Goal: Task Accomplishment & Management: Use online tool/utility

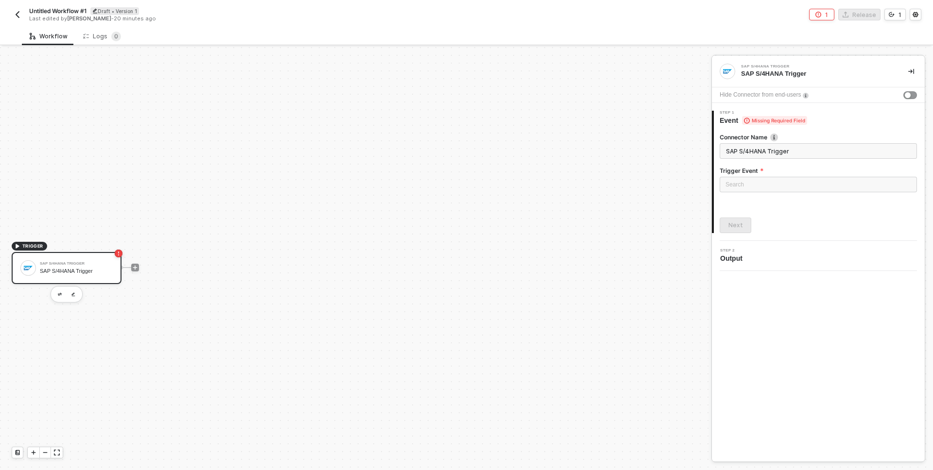
scroll to position [18, 0]
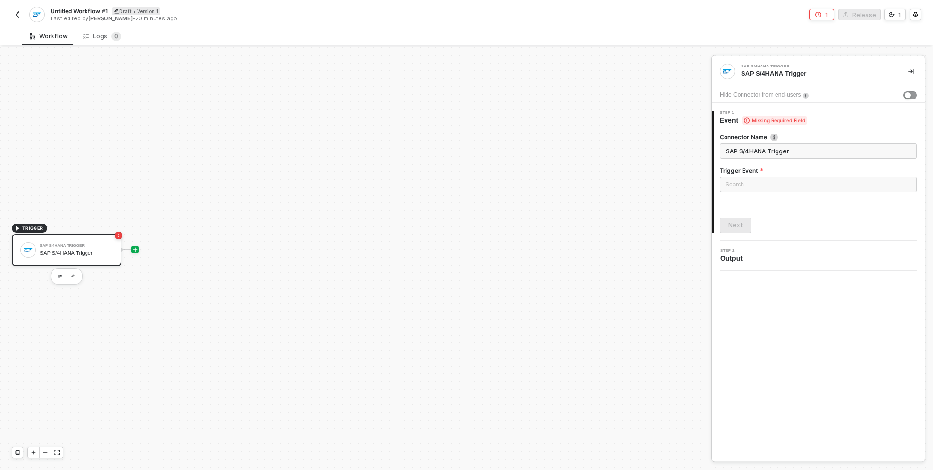
click at [133, 247] on icon "icon-play" at bounding box center [135, 250] width 6 height 6
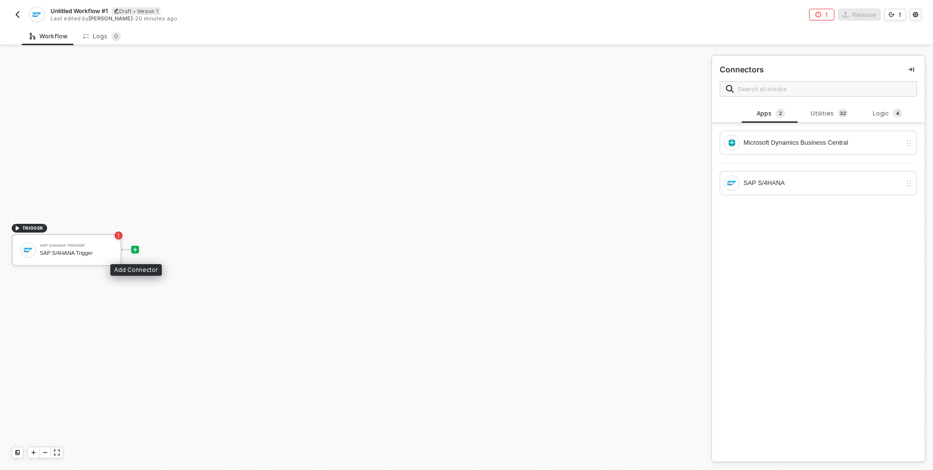
click at [140, 252] on div at bounding box center [134, 250] width 129 height 76
click at [793, 180] on div "SAP S/4HANA" at bounding box center [822, 183] width 158 height 11
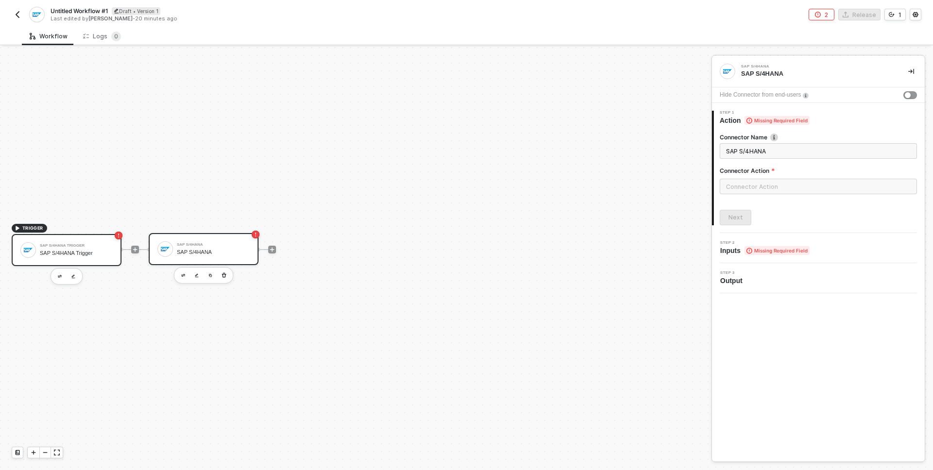
click at [89, 254] on div "SAP S/4HANA Trigger" at bounding box center [76, 253] width 73 height 6
click at [79, 257] on div "SAP S/4HANA Trigger SAP S/4HANA Trigger" at bounding box center [76, 250] width 73 height 18
click at [220, 244] on div "SAP S/4HANA" at bounding box center [213, 245] width 73 height 4
click at [51, 245] on div "SAP S/4HANA Trigger" at bounding box center [76, 246] width 73 height 4
click at [818, 222] on div "Next" at bounding box center [817, 226] width 197 height 16
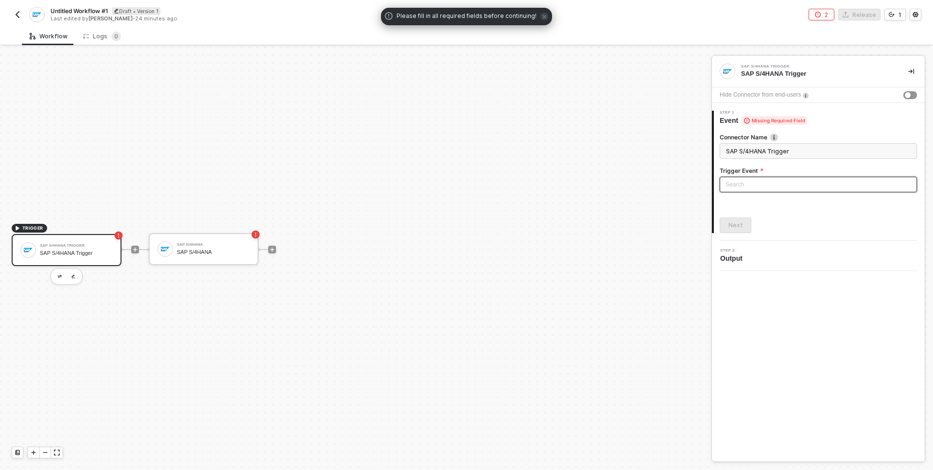
click at [751, 182] on input "search" at bounding box center [818, 184] width 186 height 15
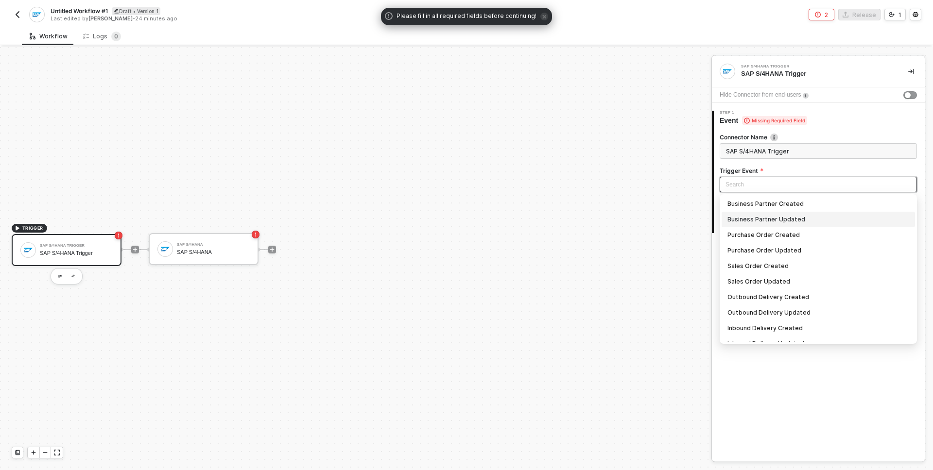
click at [772, 219] on div "Business Partner Updated" at bounding box center [818, 219] width 182 height 11
type input "Trigger workflow when business partner updated"
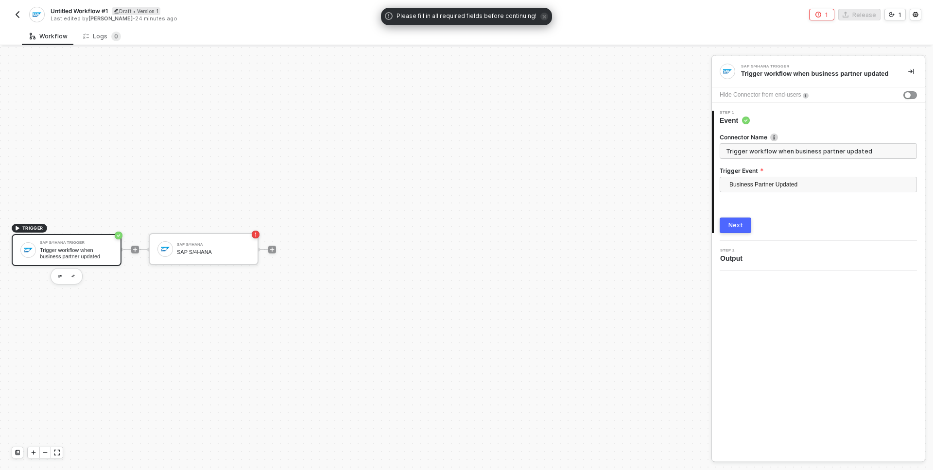
click at [735, 228] on div "Next" at bounding box center [735, 226] width 15 height 8
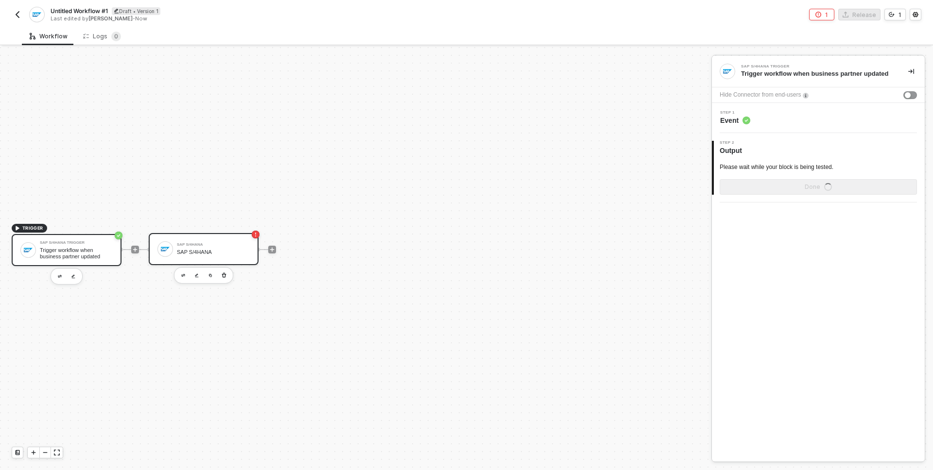
click at [247, 239] on div "SAP S/4HANA SAP S/4HANA" at bounding box center [204, 249] width 110 height 32
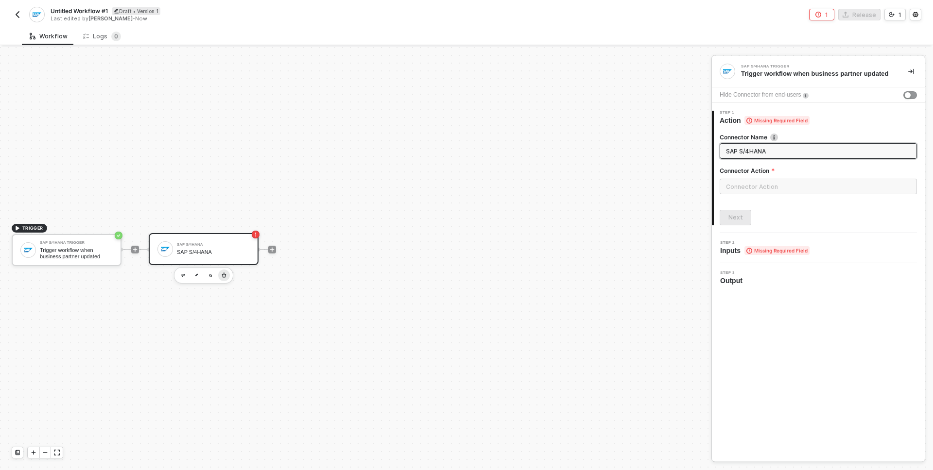
click at [225, 274] on icon "button" at bounding box center [224, 275] width 4 height 5
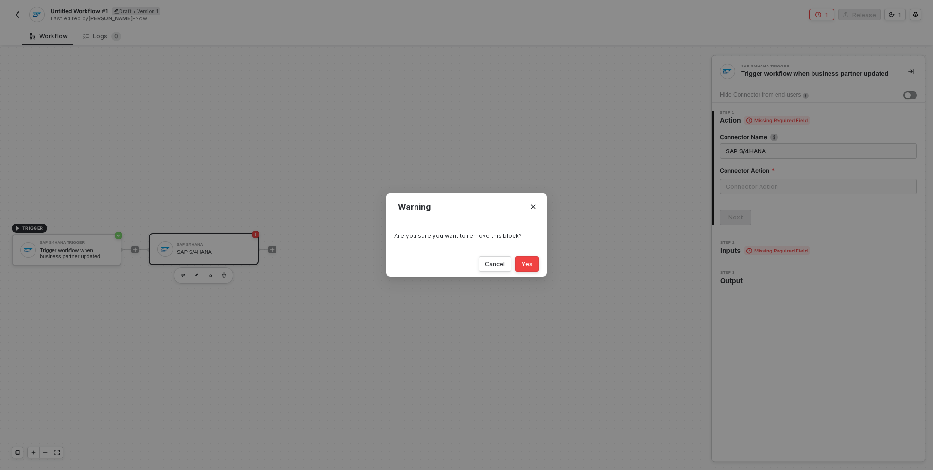
click at [527, 261] on div "Yes" at bounding box center [526, 264] width 11 height 8
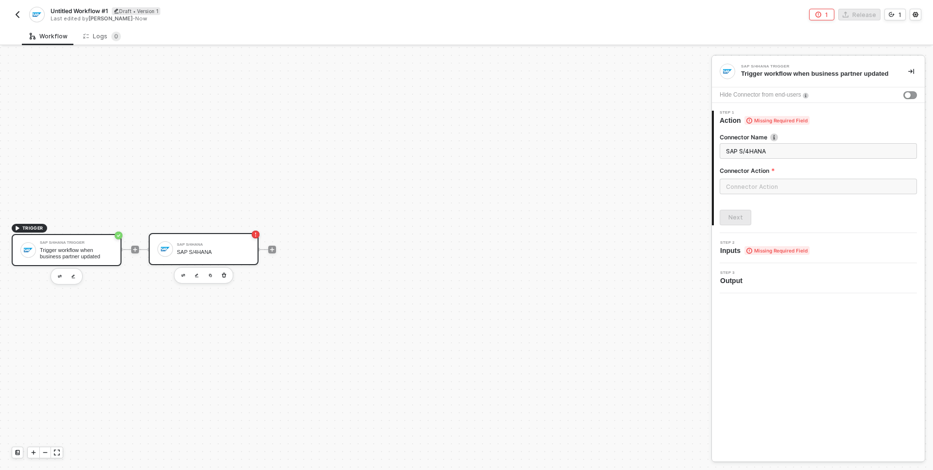
click at [76, 258] on div "Trigger workflow when business partner updated" at bounding box center [76, 253] width 73 height 12
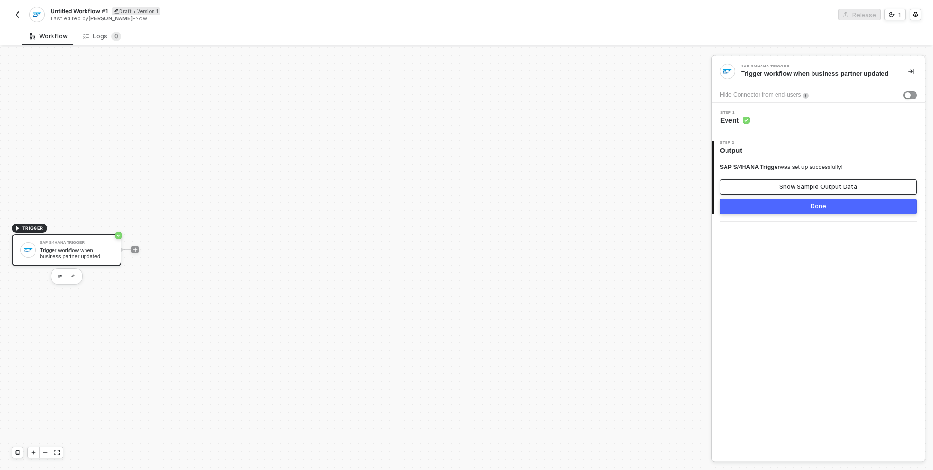
click at [808, 191] on button "Show Sample Output Data" at bounding box center [817, 187] width 197 height 16
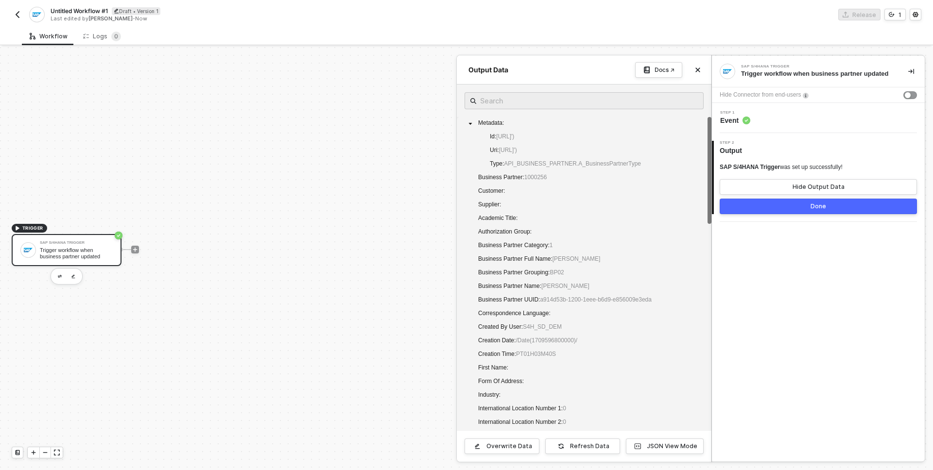
click at [815, 208] on div "Done" at bounding box center [818, 207] width 16 height 8
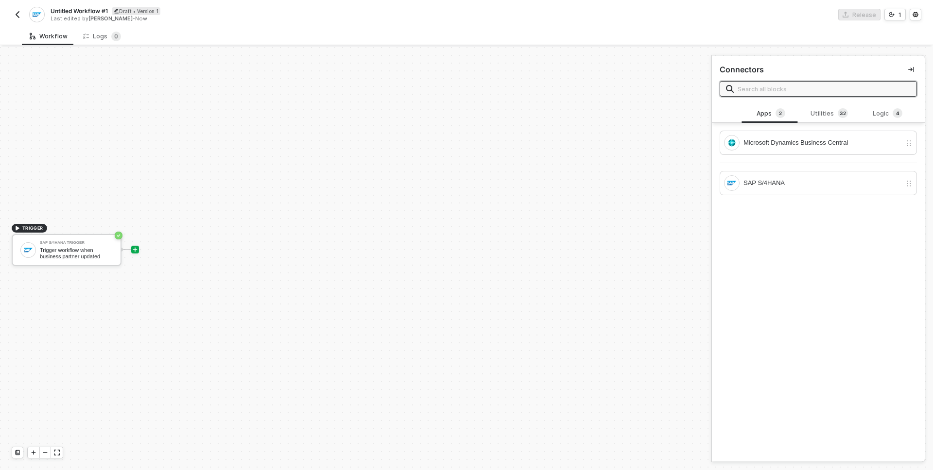
click at [139, 246] on div at bounding box center [134, 250] width 129 height 76
click at [138, 247] on div at bounding box center [135, 250] width 8 height 8
click at [130, 246] on div at bounding box center [134, 250] width 129 height 76
click at [137, 250] on icon "icon-play" at bounding box center [135, 250] width 6 height 6
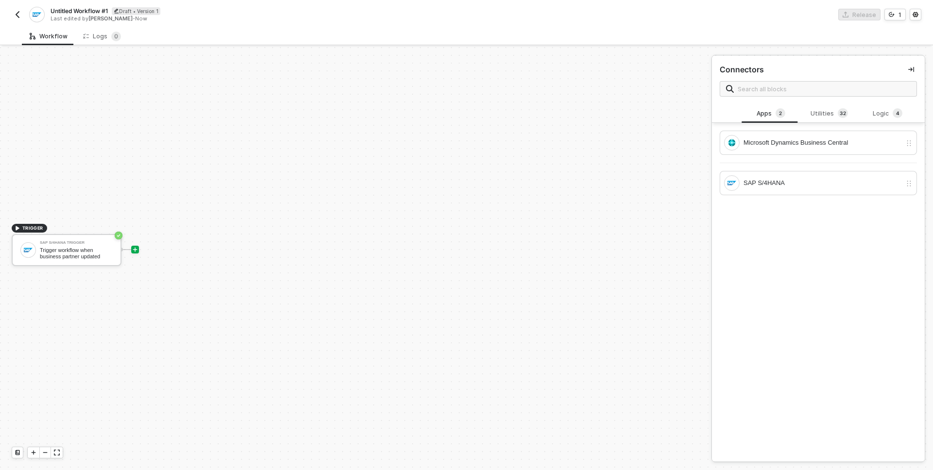
click at [14, 13] on img "button" at bounding box center [18, 15] width 8 height 8
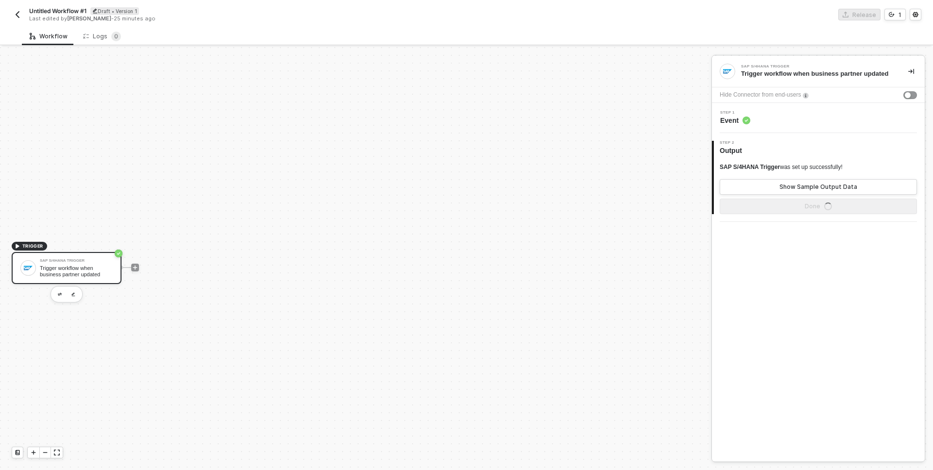
scroll to position [18, 0]
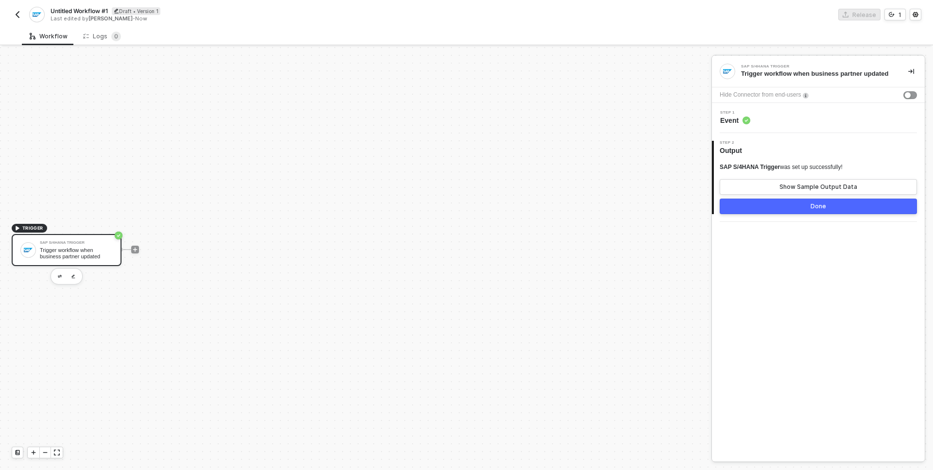
click at [236, 189] on div "TRIGGER SAP S/4HANA Trigger Trigger workflow when business partner updated" at bounding box center [353, 249] width 706 height 441
click at [137, 248] on div at bounding box center [135, 250] width 8 height 8
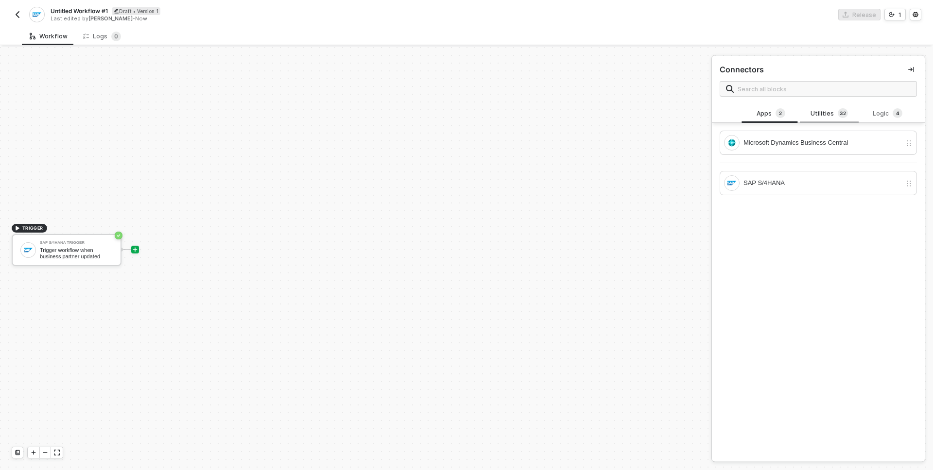
click at [812, 116] on div "Utilities 3 2" at bounding box center [828, 113] width 43 height 11
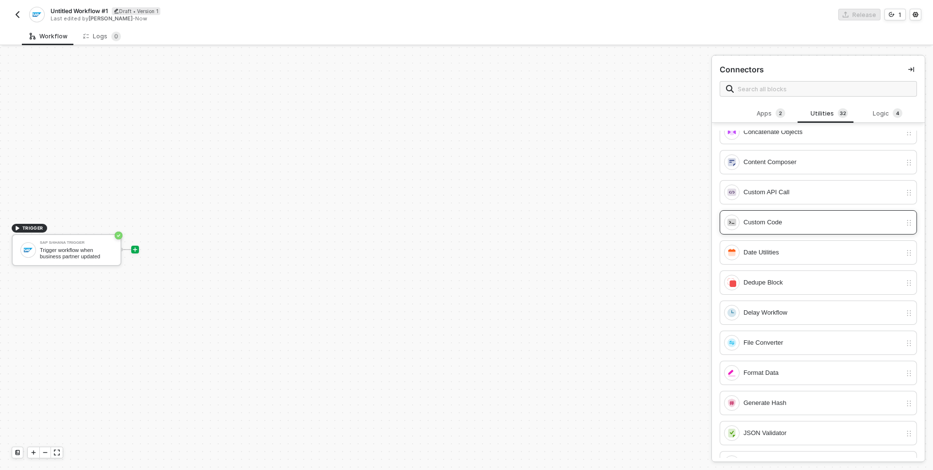
scroll to position [102, 0]
click at [768, 371] on div "Format Data" at bounding box center [822, 372] width 158 height 11
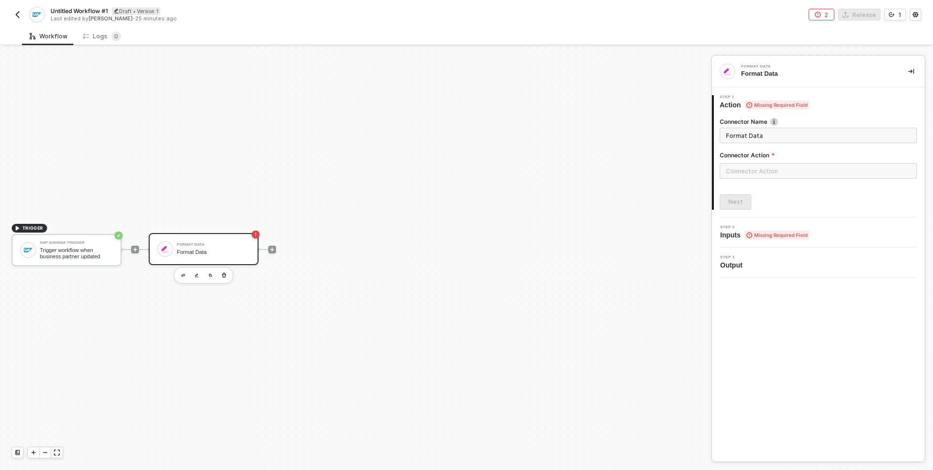
click at [200, 245] on div "Format Data" at bounding box center [213, 245] width 73 height 4
click at [312, 288] on div "TRIGGER SAP S/4HANA Trigger Trigger workflow when business partner updated Form…" at bounding box center [353, 249] width 706 height 441
click at [283, 271] on div at bounding box center [271, 250] width 129 height 76
click at [230, 256] on div "Format Data Format Data" at bounding box center [213, 249] width 73 height 18
click at [319, 279] on div at bounding box center [271, 250] width 129 height 76
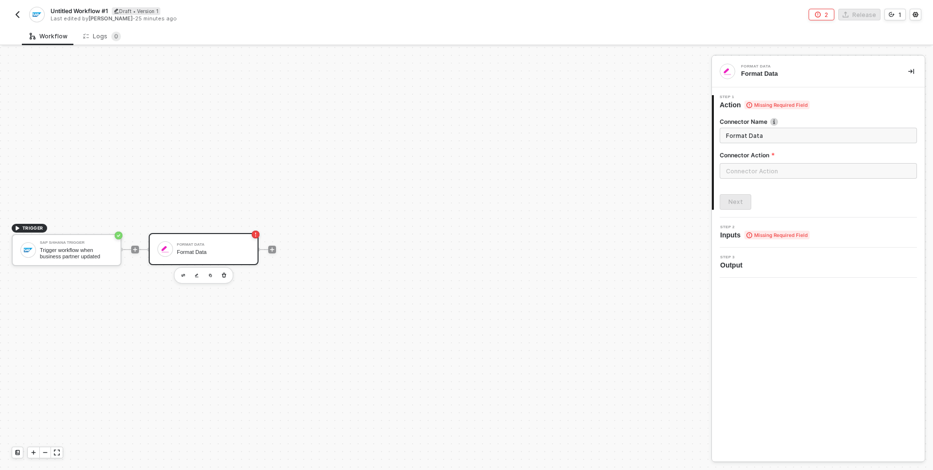
click at [219, 257] on div "Format Data Format Data" at bounding box center [213, 249] width 73 height 18
click at [780, 167] on input "text" at bounding box center [817, 171] width 197 height 16
click at [693, 68] on button "Close" at bounding box center [698, 69] width 12 height 12
click at [310, 265] on div at bounding box center [271, 250] width 129 height 76
click at [177, 254] on div "Format Data" at bounding box center [213, 252] width 73 height 6
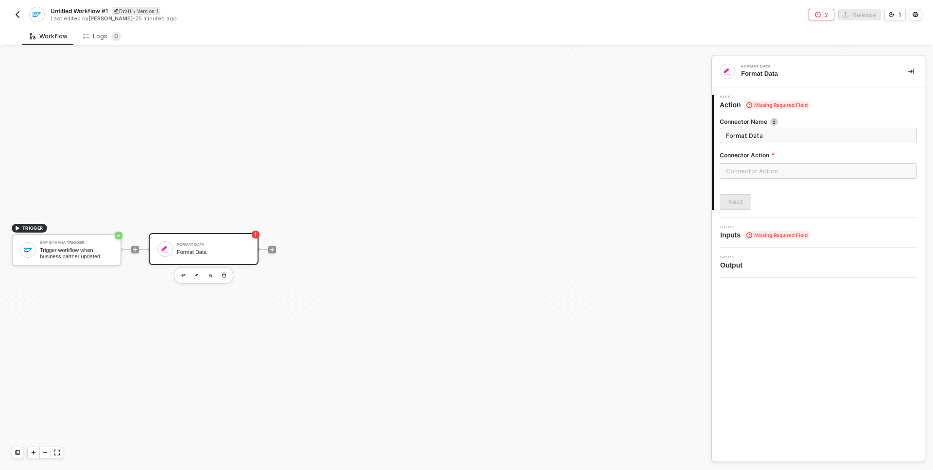
click at [196, 247] on div "Format Data" at bounding box center [213, 245] width 73 height 4
click at [788, 171] on input "text" at bounding box center [817, 171] width 197 height 16
click at [695, 121] on div "Actions" at bounding box center [632, 117] width 157 height 19
click at [613, 144] on span "Convert a phone number to a different format" at bounding box center [610, 143] width 97 height 5
type input "Convert a phone number to a different format"
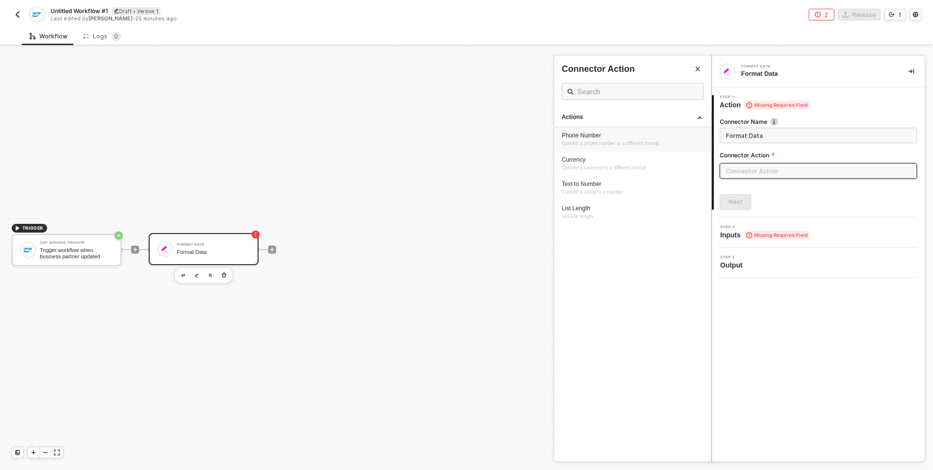
type input "Phone Number"
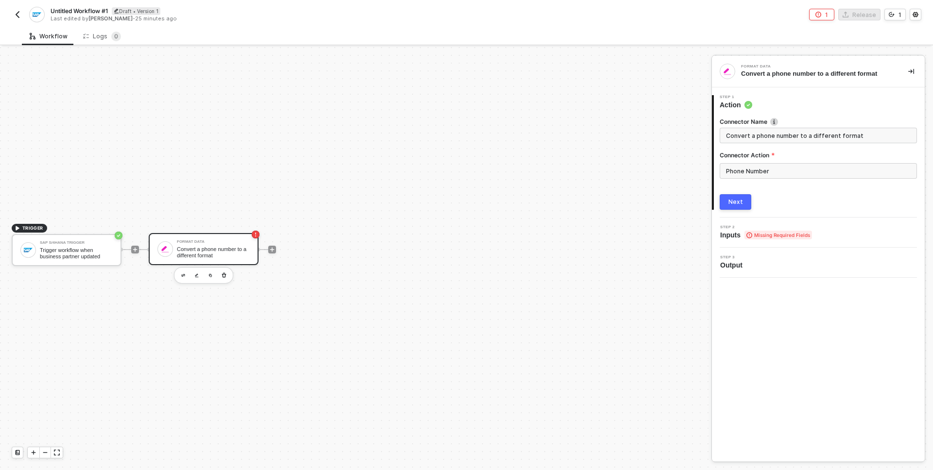
click at [732, 200] on div "Next" at bounding box center [735, 202] width 15 height 8
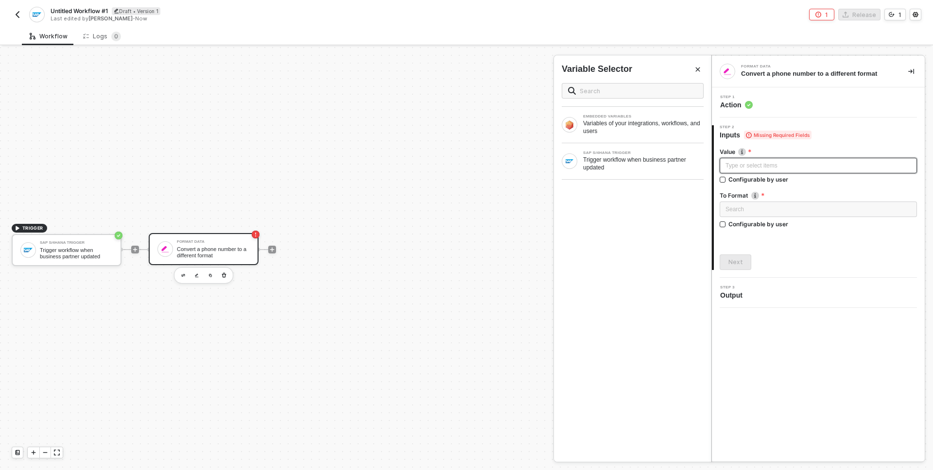
click at [742, 170] on div "Type or select items ﻿" at bounding box center [817, 166] width 197 height 16
click at [646, 162] on div "Trigger workflow when business partner updated" at bounding box center [643, 164] width 120 height 16
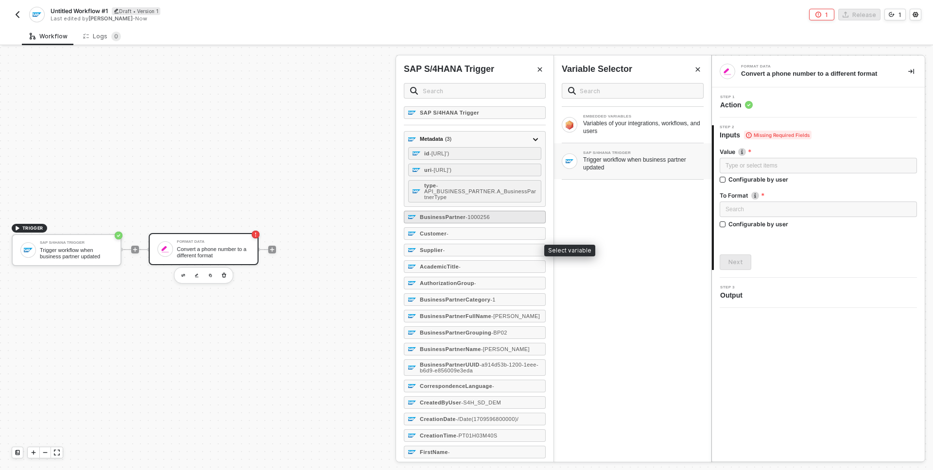
click at [484, 220] on span "- 1000256" at bounding box center [477, 217] width 24 height 6
click at [453, 240] on div "Customer -" at bounding box center [475, 233] width 142 height 13
click at [755, 203] on input "search" at bounding box center [818, 209] width 186 height 15
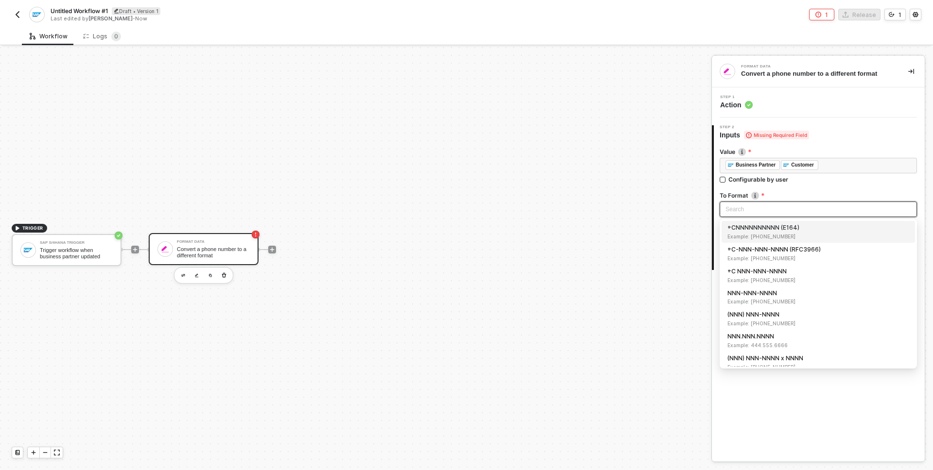
click at [767, 235] on span "Example: [PHONE_NUMBER]" at bounding box center [818, 237] width 182 height 8
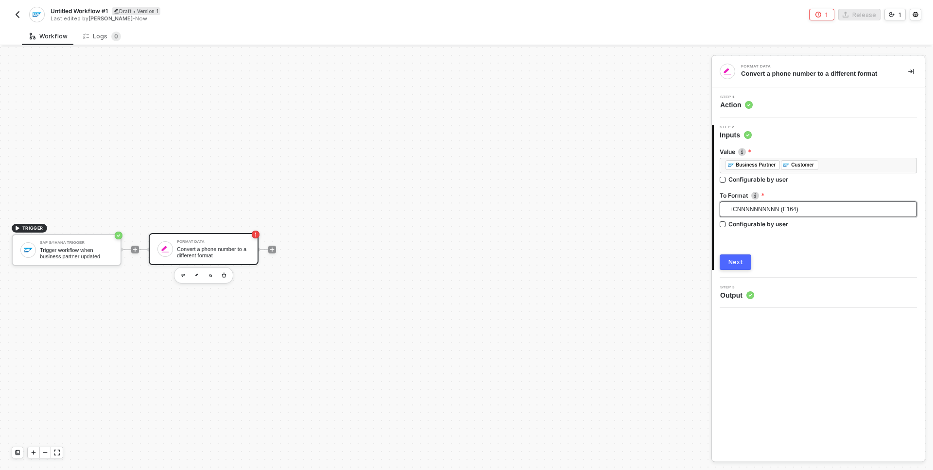
click at [737, 265] on div "Next" at bounding box center [735, 262] width 15 height 8
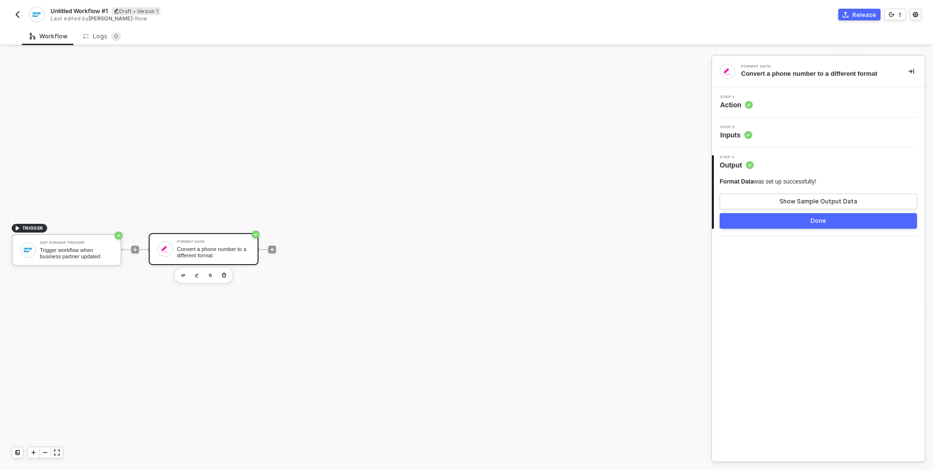
click at [394, 259] on div "TRIGGER SAP S/4HANA Trigger Trigger workflow when business partner updated Form…" at bounding box center [353, 249] width 706 height 441
click at [798, 220] on button "Done" at bounding box center [817, 221] width 197 height 16
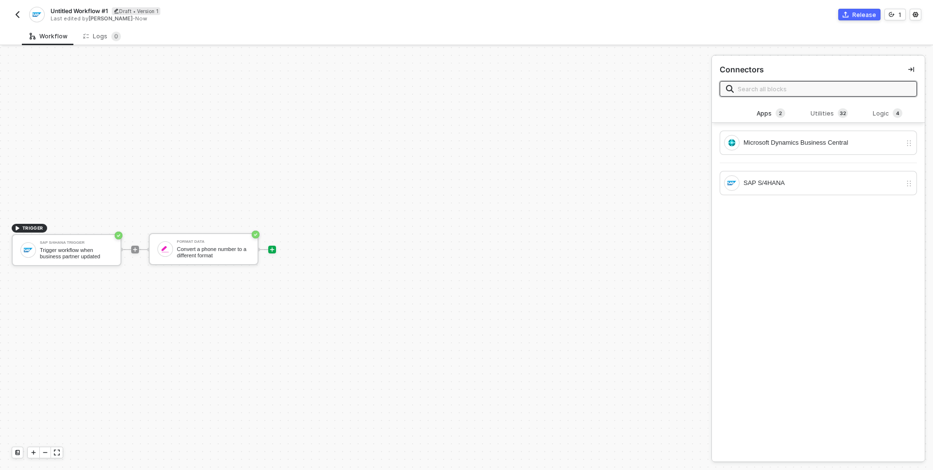
click at [852, 21] on div "Untitled Workflow #1 Draft • Version 1 Last edited by [PERSON_NAME] - Now Relea…" at bounding box center [466, 13] width 909 height 27
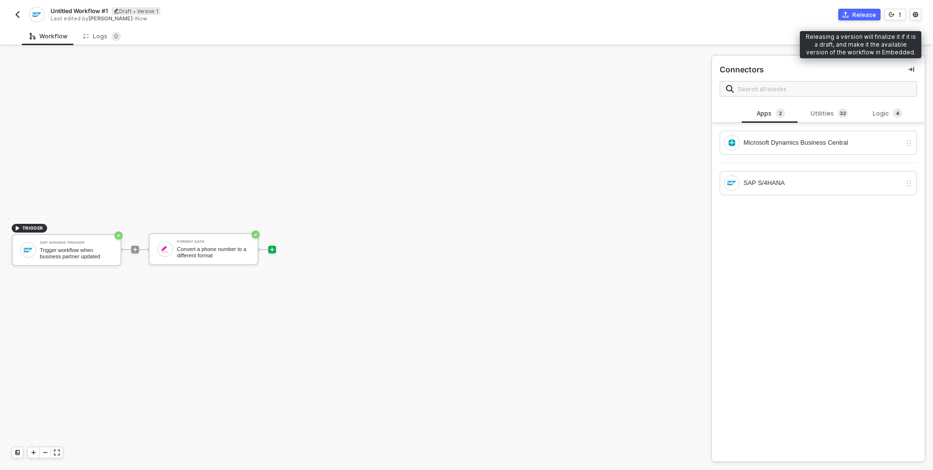
click at [852, 18] on button "Release" at bounding box center [859, 15] width 42 height 12
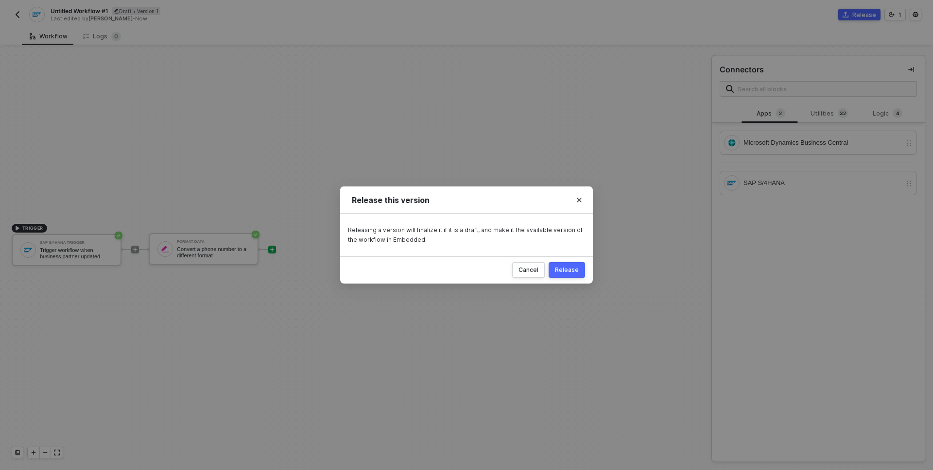
click at [577, 272] on div "Release" at bounding box center [567, 270] width 24 height 8
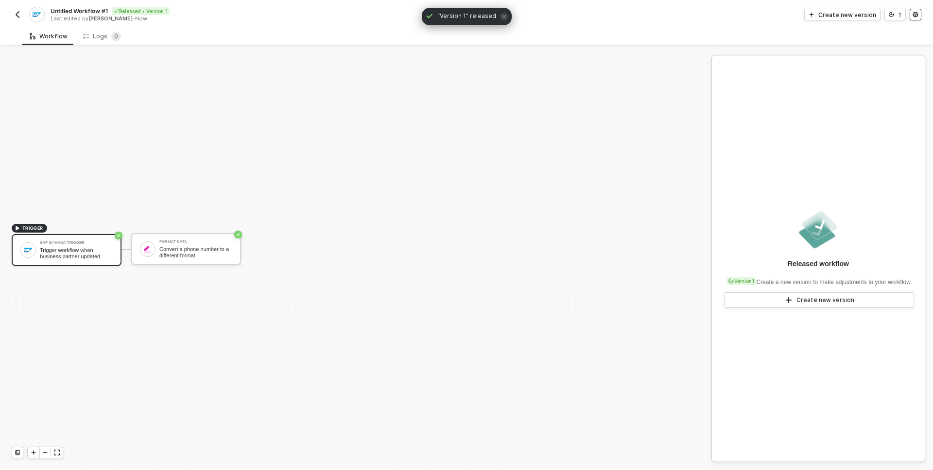
click at [909, 16] on button "button" at bounding box center [915, 15] width 12 height 12
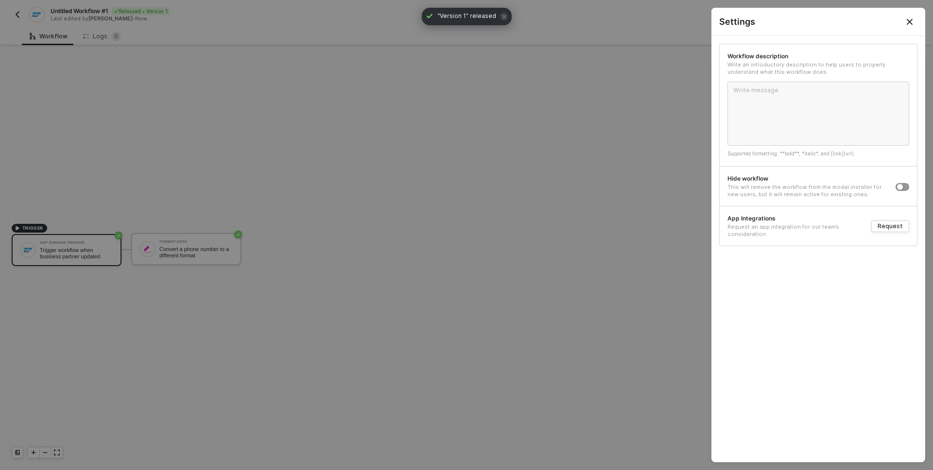
click at [912, 16] on button "Close" at bounding box center [910, 22] width 12 height 12
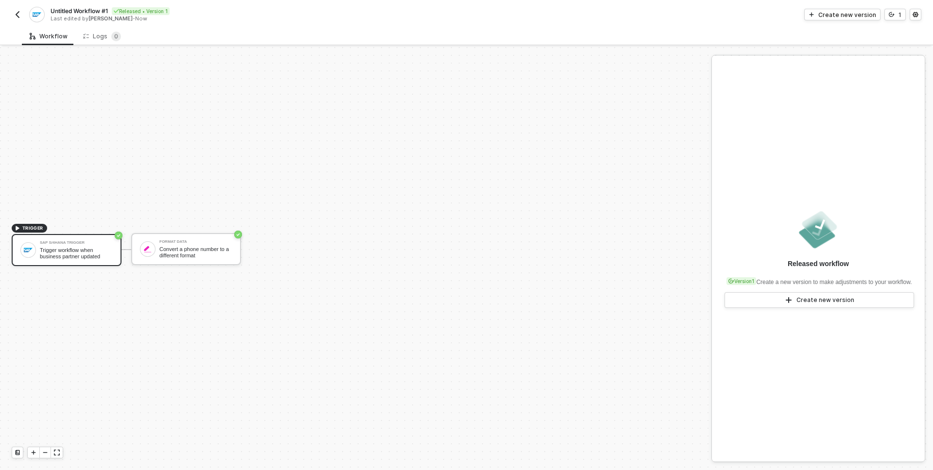
click at [15, 17] on img "button" at bounding box center [18, 15] width 8 height 8
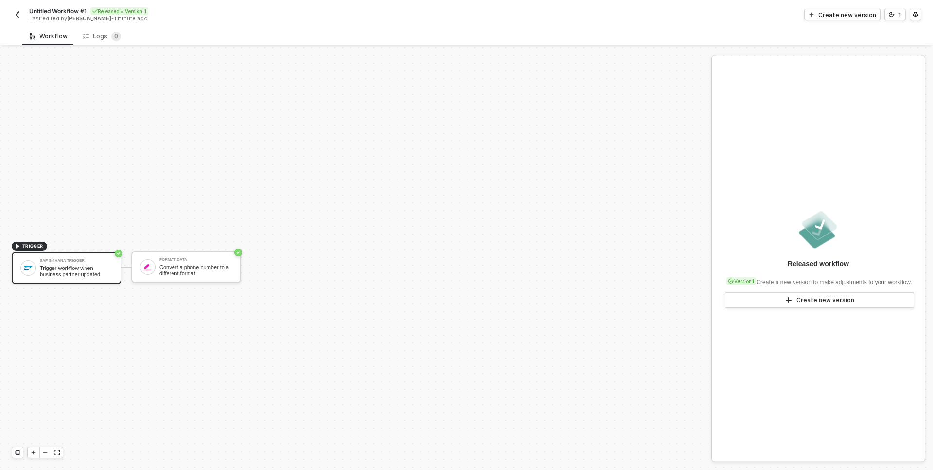
scroll to position [18, 0]
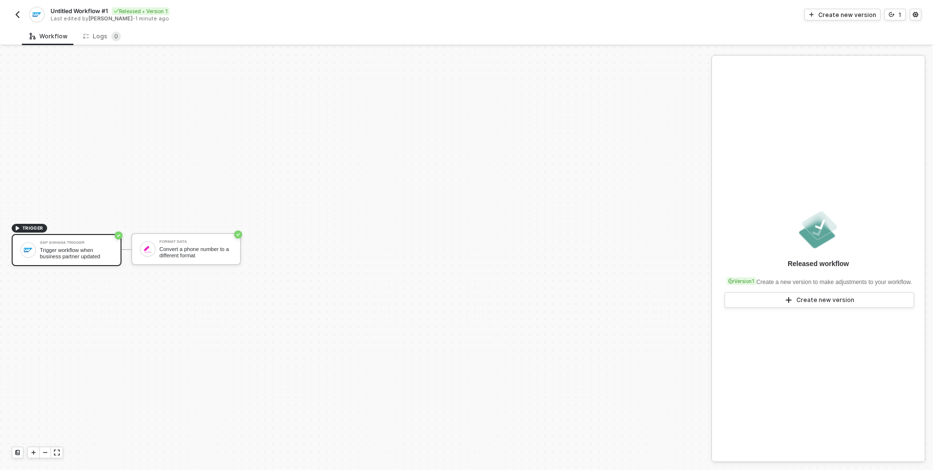
click at [17, 11] on img "button" at bounding box center [18, 15] width 8 height 8
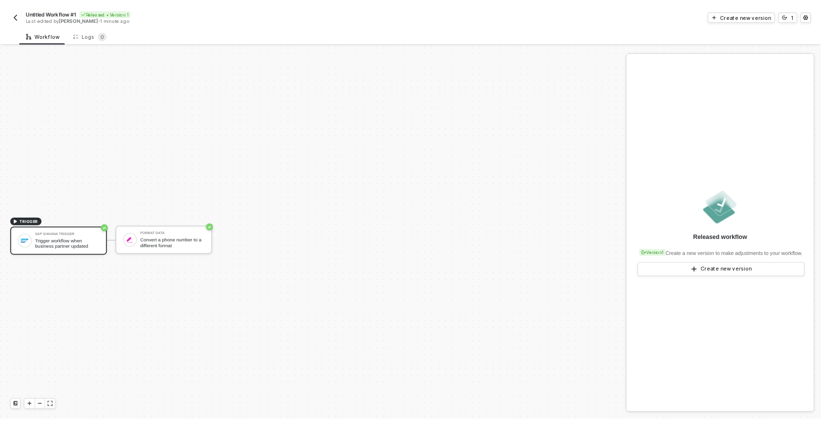
scroll to position [18, 0]
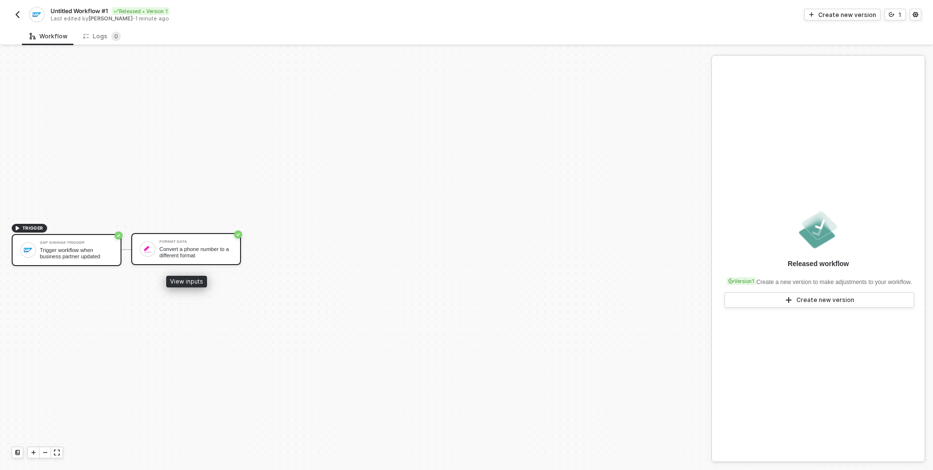
click at [186, 252] on div "Convert a phone number to a different format" at bounding box center [195, 252] width 73 height 12
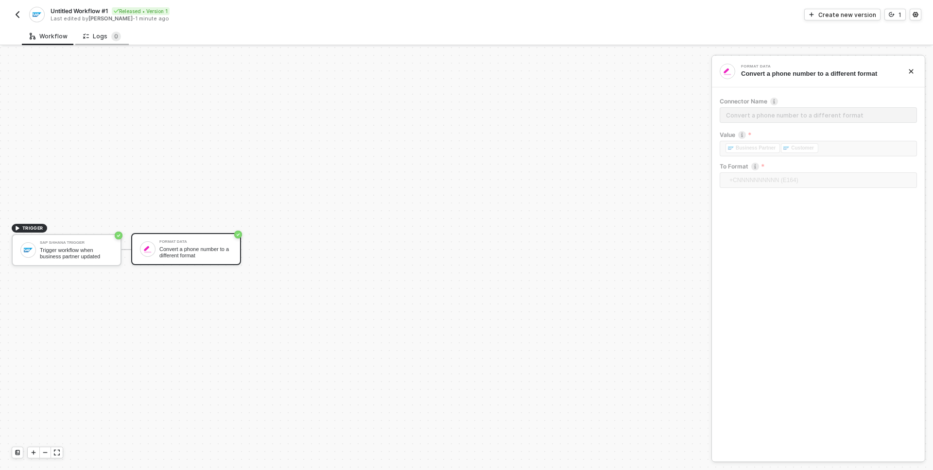
click at [95, 39] on div "Logs 0" at bounding box center [102, 37] width 38 height 10
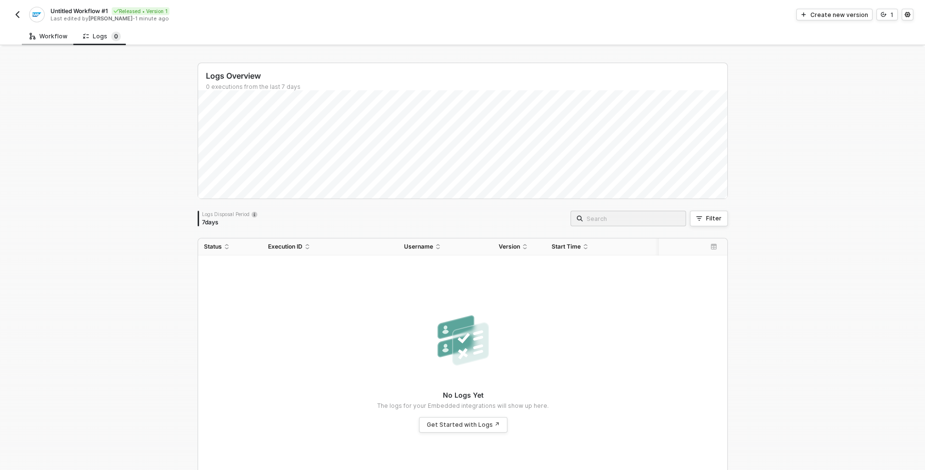
click at [51, 33] on div "Workflow" at bounding box center [49, 37] width 38 height 8
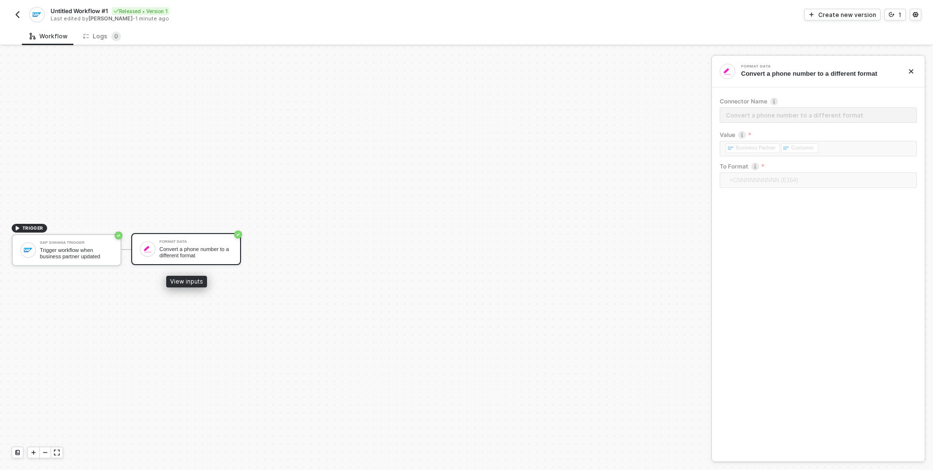
click at [201, 250] on div "Convert a phone number to a different format" at bounding box center [195, 252] width 73 height 12
click at [913, 71] on icon "icon-close" at bounding box center [911, 71] width 6 height 6
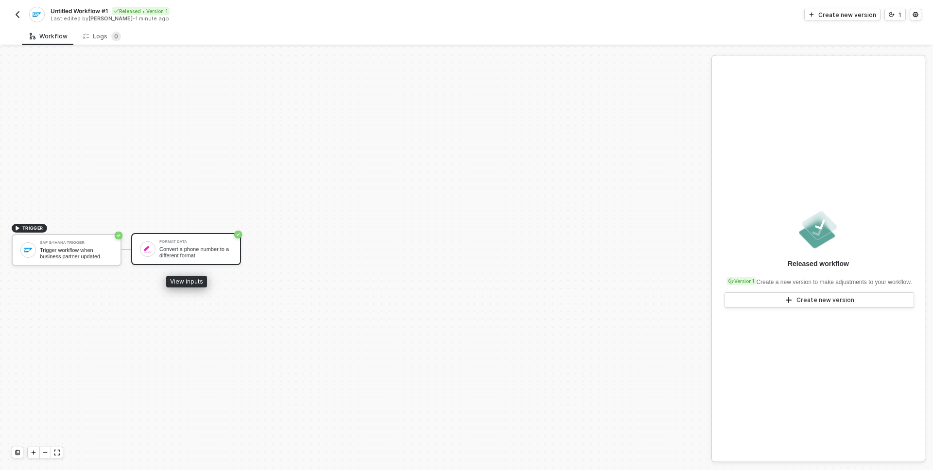
click at [206, 243] on div "Format Data" at bounding box center [195, 242] width 73 height 4
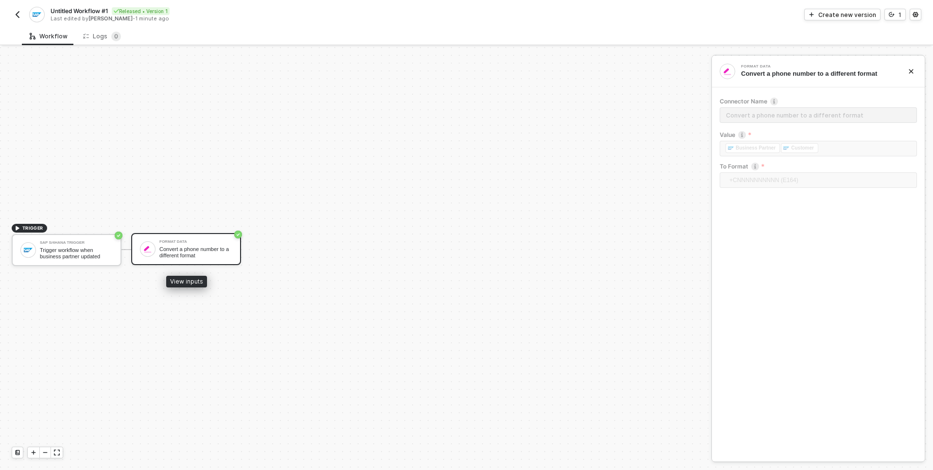
click at [206, 243] on div "Format Data" at bounding box center [195, 242] width 73 height 4
click at [202, 252] on div "Convert a phone number to a different format" at bounding box center [195, 252] width 73 height 12
click at [200, 249] on div "Convert a phone number to a different format" at bounding box center [195, 252] width 73 height 12
click at [276, 305] on div "TRIGGER SAP S/4HANA Trigger Trigger workflow when business partner updated Form…" at bounding box center [353, 249] width 706 height 441
click at [188, 258] on div "Convert a phone number to a different format" at bounding box center [195, 252] width 73 height 12
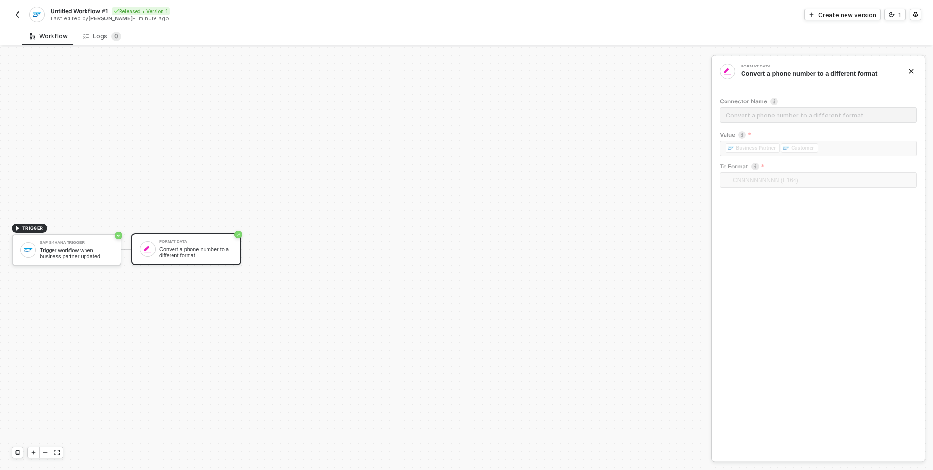
click at [296, 296] on div "TRIGGER SAP S/4HANA Trigger Trigger workflow when business partner updated Form…" at bounding box center [353, 249] width 706 height 441
click at [183, 252] on div "Convert a phone number to a different format" at bounding box center [195, 252] width 73 height 12
click at [185, 249] on div "Convert a phone number to a different format" at bounding box center [195, 252] width 73 height 12
click at [234, 260] on div "Format Data Convert a phone number to a different format" at bounding box center [186, 249] width 110 height 32
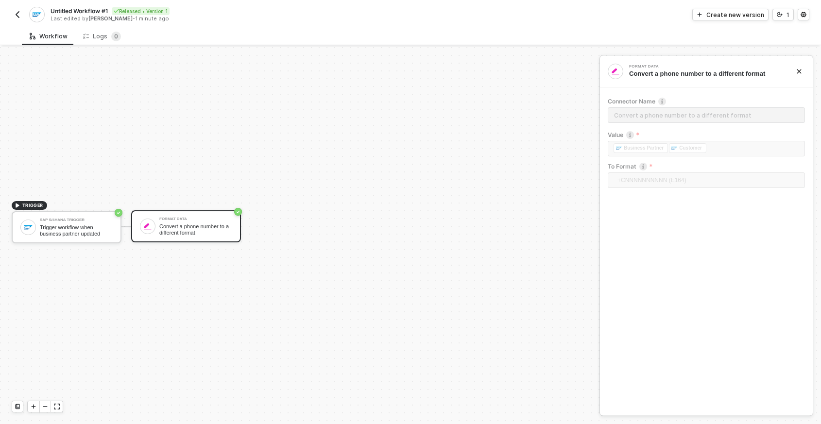
click at [124, 92] on div "TRIGGER SAP S/4HANA Trigger Trigger workflow when business partner updated Form…" at bounding box center [297, 226] width 595 height 395
